Goal: Navigation & Orientation: Find specific page/section

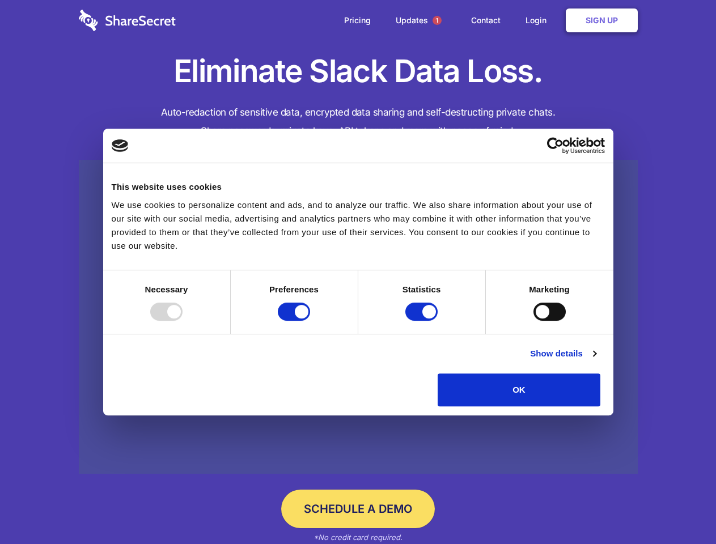
click at [182, 321] on div at bounding box center [166, 312] width 32 height 18
click at [310, 321] on input "Preferences" at bounding box center [294, 312] width 32 height 18
checkbox input "false"
click at [423, 321] on input "Statistics" at bounding box center [421, 312] width 32 height 18
checkbox input "false"
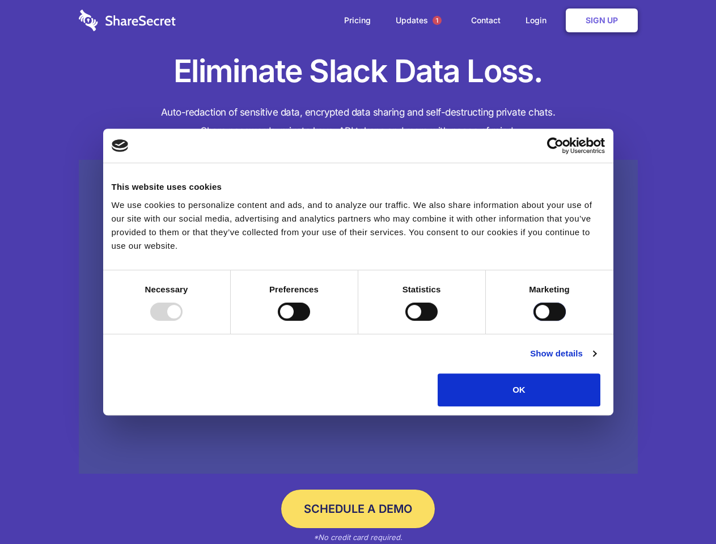
click at [533, 321] on input "Marketing" at bounding box center [549, 312] width 32 height 18
checkbox input "true"
click at [596, 360] on link "Show details" at bounding box center [563, 354] width 66 height 14
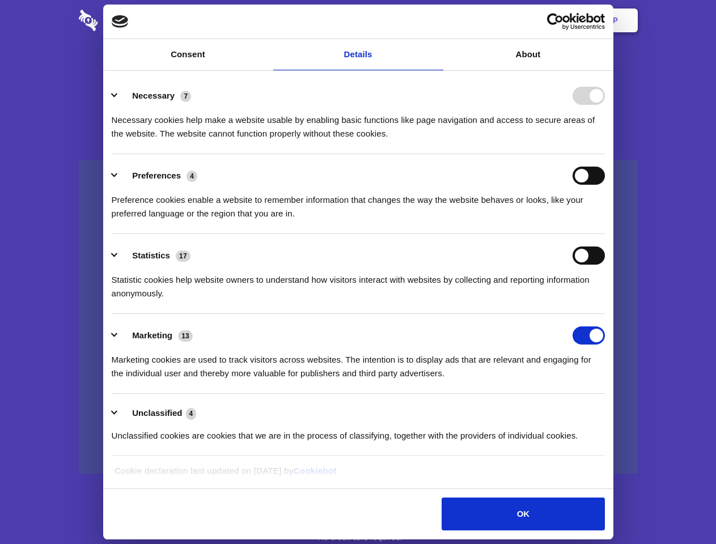
click at [605, 220] on div "Preferences 4 Preference cookies enable a website to remember information that …" at bounding box center [358, 194] width 493 height 54
click at [436, 20] on span "1" at bounding box center [436, 20] width 9 height 9
